Goal: Task Accomplishment & Management: Use online tool/utility

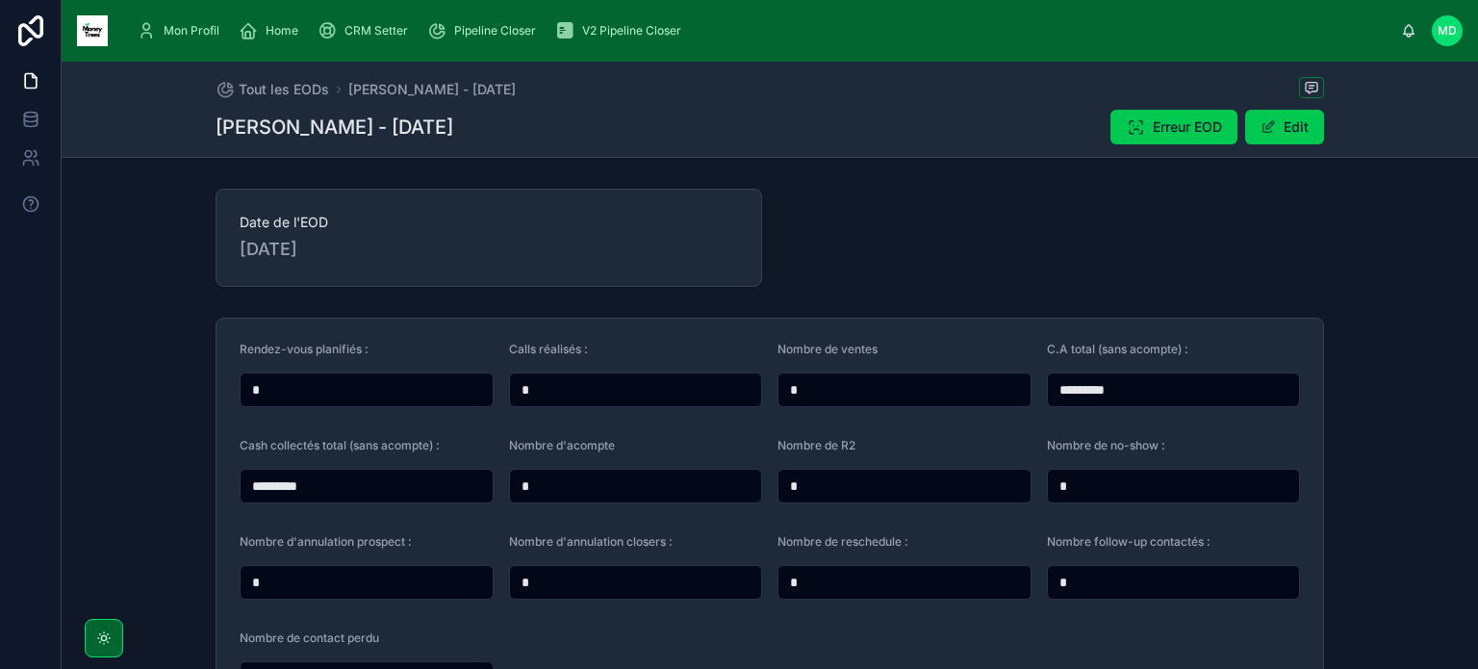
click at [493, 28] on span "Pipeline Closer" at bounding box center [495, 30] width 82 height 15
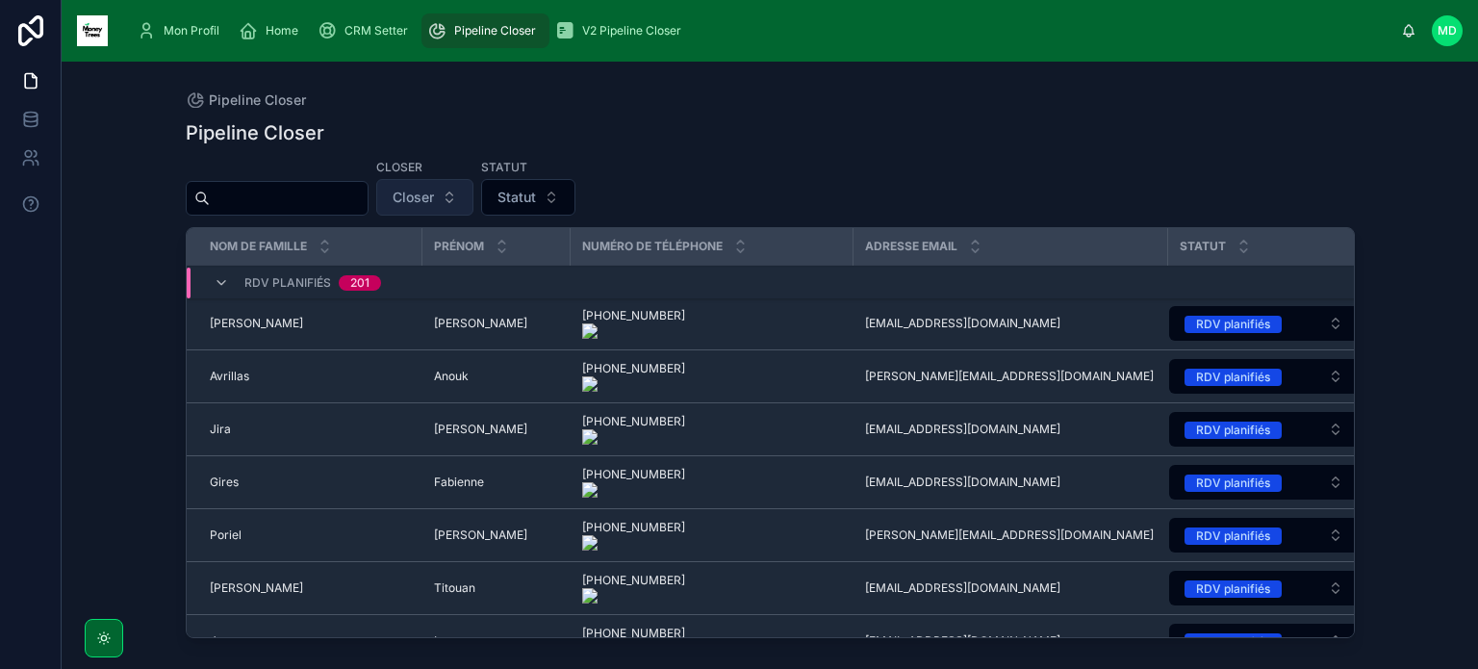
click at [473, 203] on button "Closer" at bounding box center [424, 197] width 97 height 37
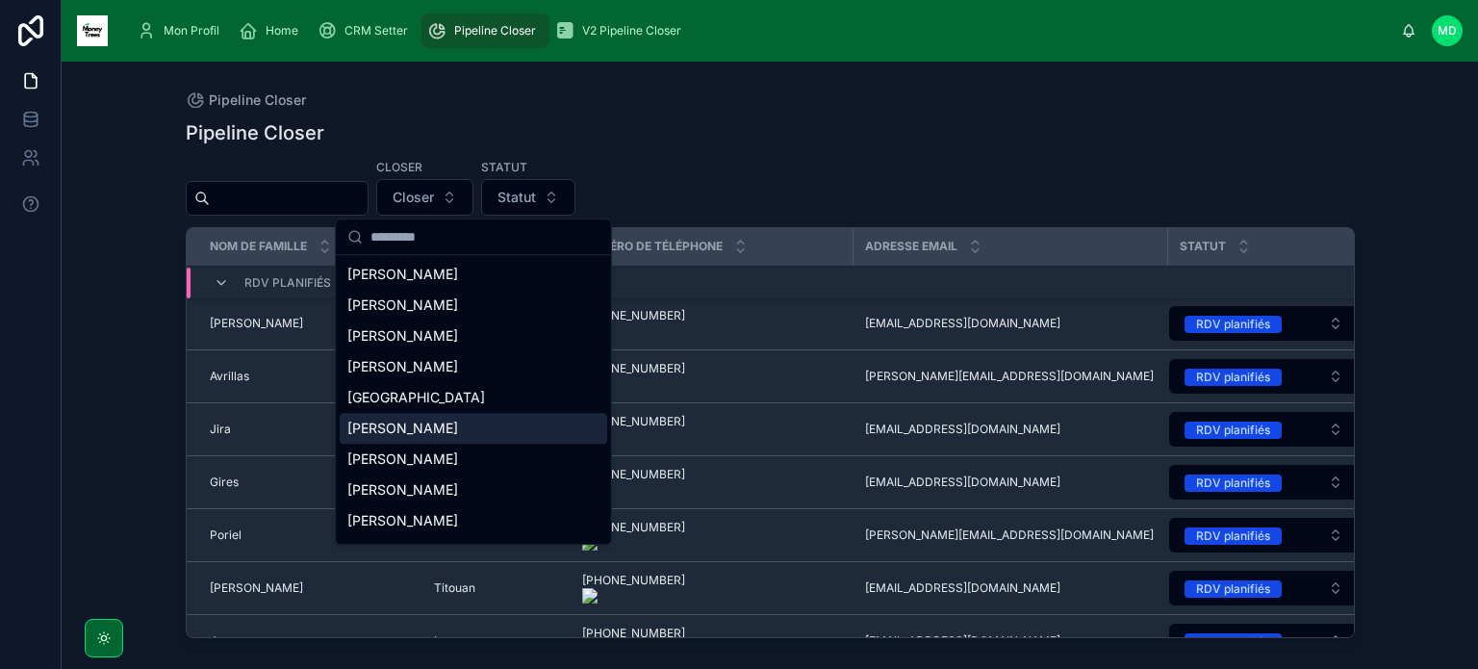
click at [477, 422] on div "Didier Venerosy" at bounding box center [473, 428] width 267 height 31
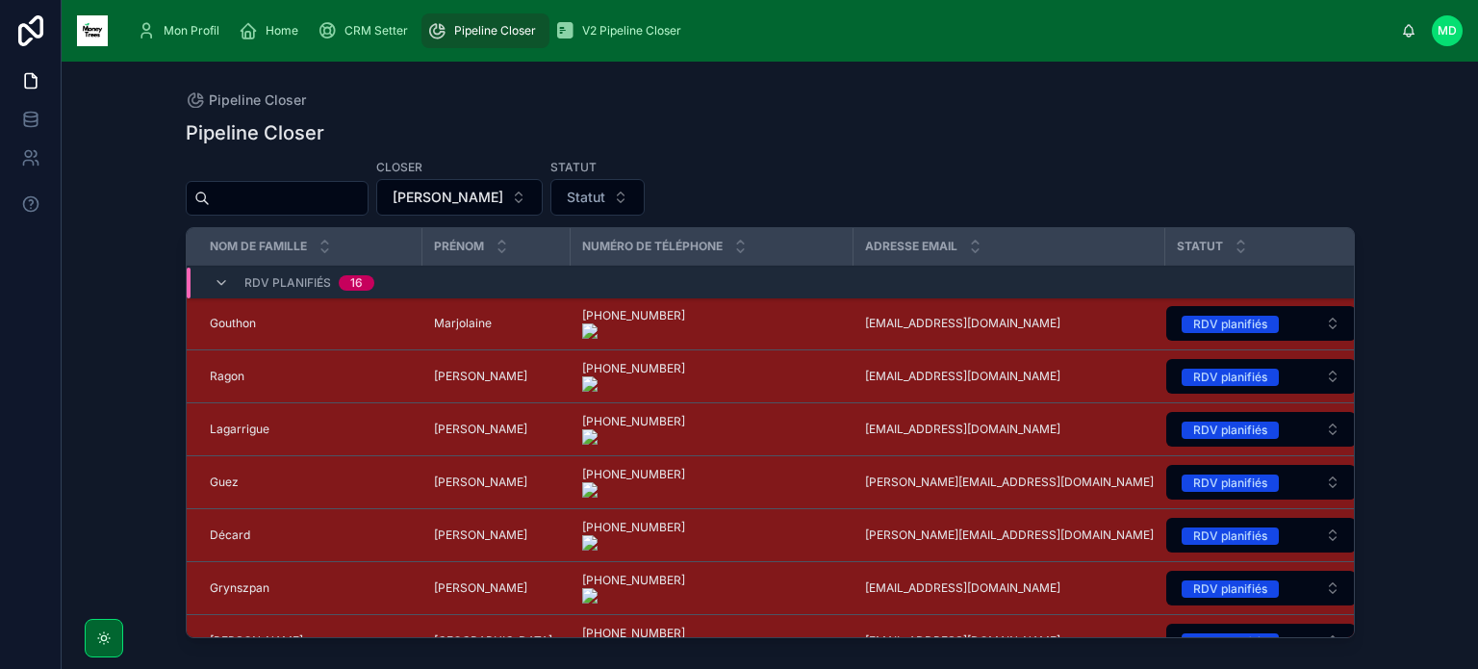
click at [377, 216] on div "Pipeline Closer Closer Didier Venerosy Statut Statut Nom de famille Prénom Numé…" at bounding box center [770, 377] width 1169 height 538
click at [367, 195] on input "text" at bounding box center [289, 198] width 158 height 27
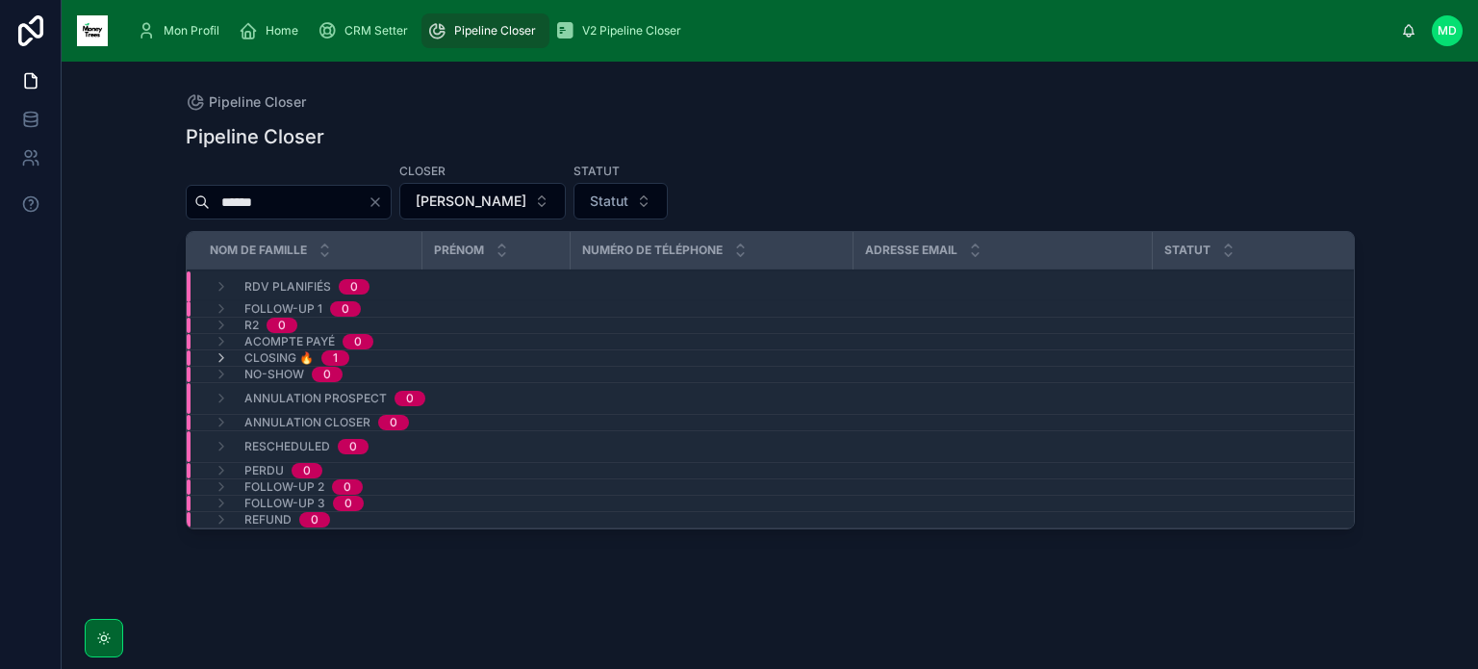
type input "******"
click at [425, 355] on div "Closing 🔥 1" at bounding box center [520, 357] width 667 height 15
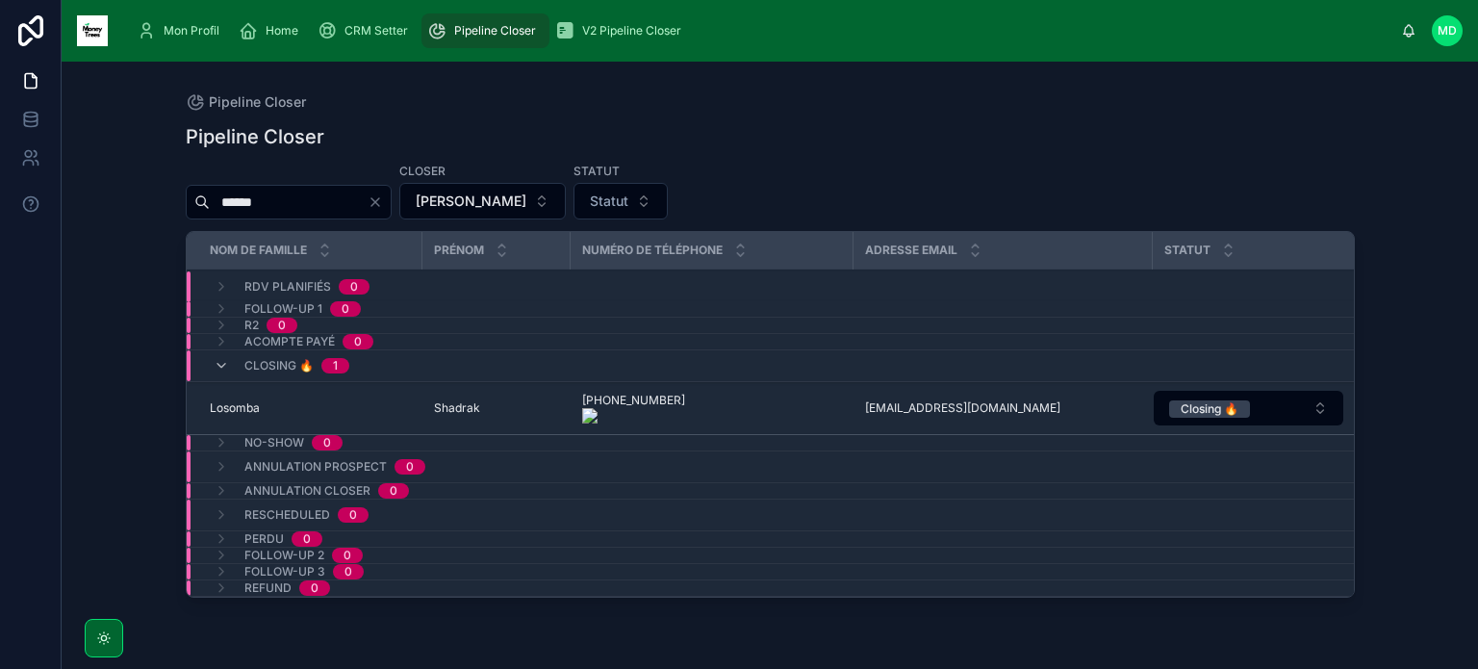
click at [391, 15] on div "CRM Setter" at bounding box center [366, 30] width 98 height 31
